Goal: Find specific page/section: Find specific page/section

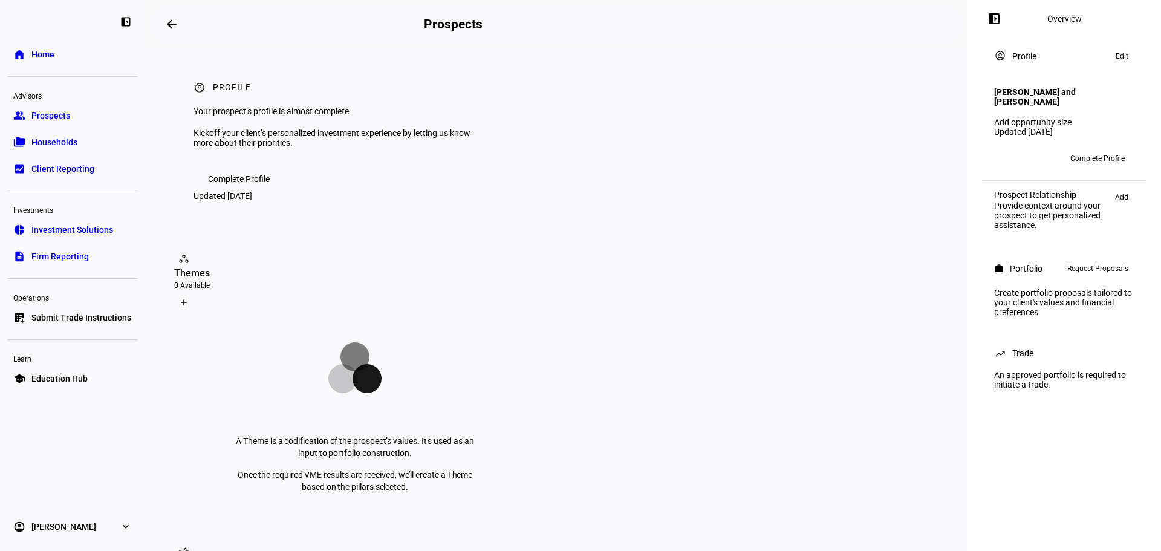
scroll to position [242, 0]
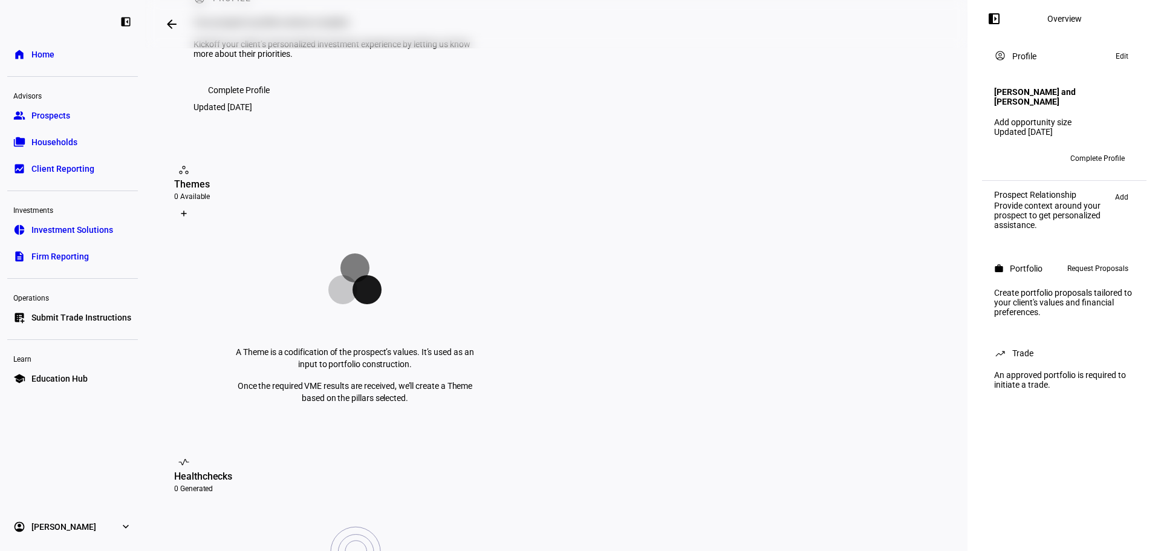
scroll to position [242, 0]
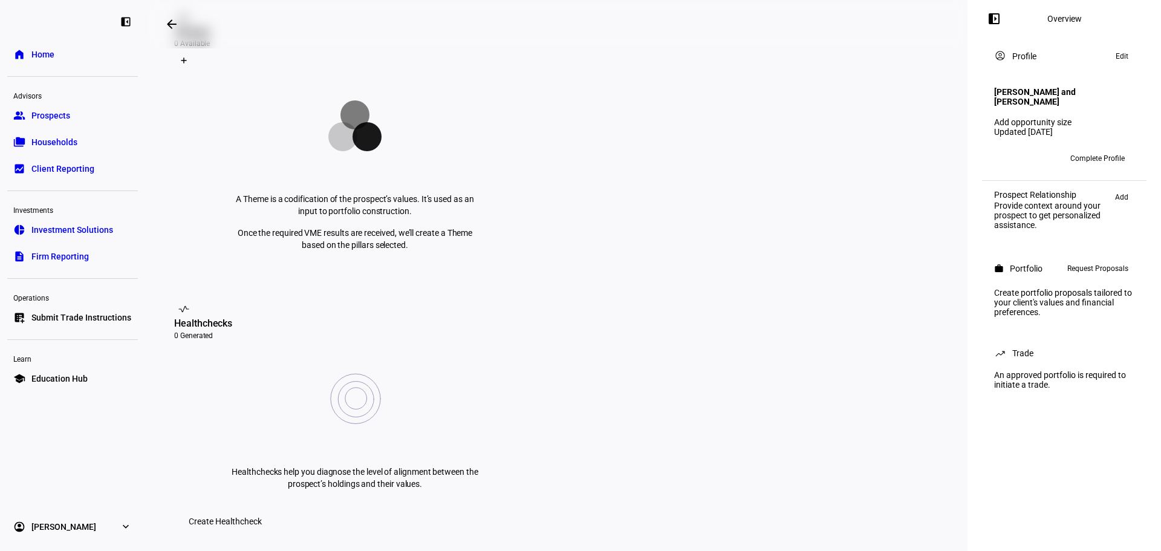
click at [49, 108] on link "group Prospects" at bounding box center [72, 115] width 131 height 24
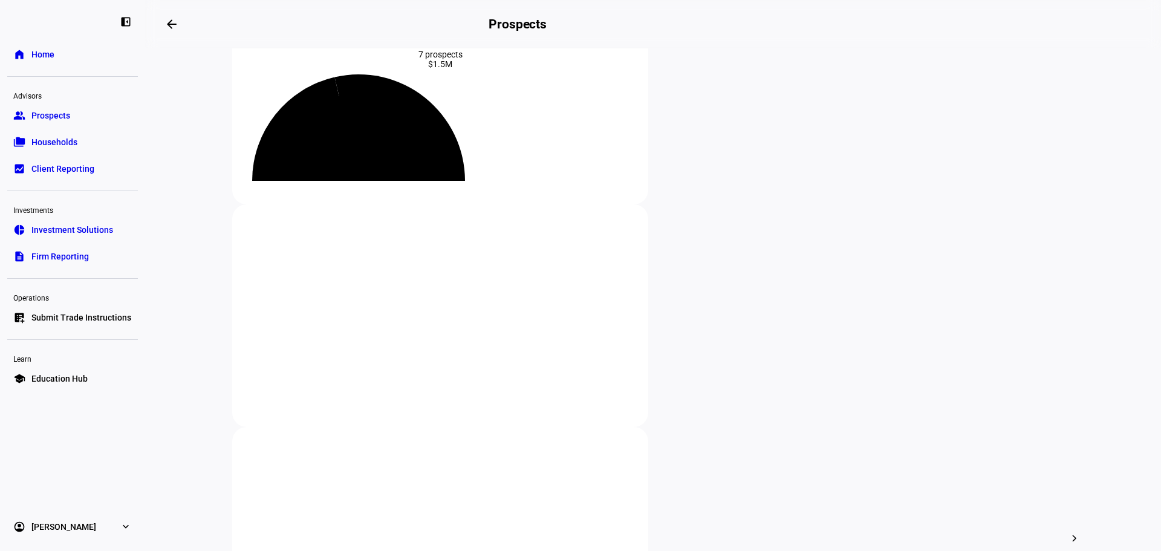
scroll to position [181, 0]
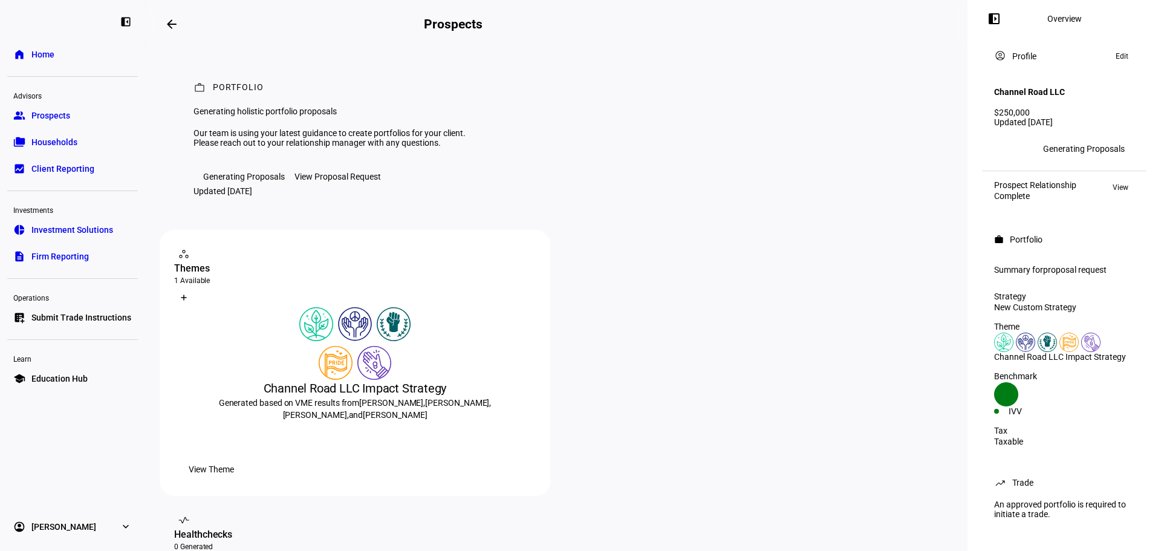
click at [358, 181] on div "View Proposal Request" at bounding box center [337, 177] width 86 height 10
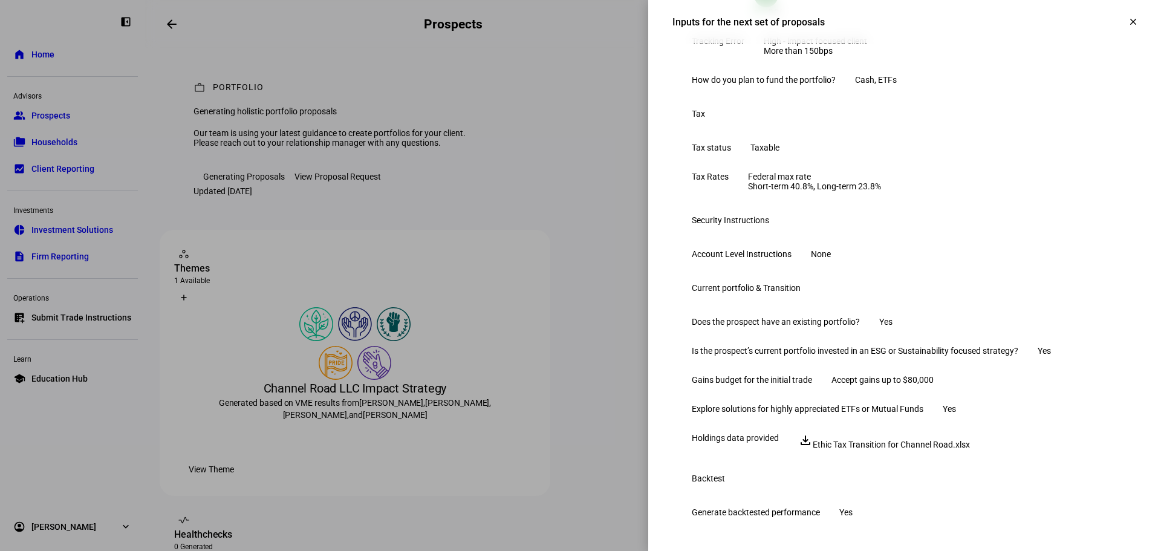
scroll to position [528, 0]
click at [1123, 31] on span at bounding box center [1132, 21] width 29 height 29
